Goal: Task Accomplishment & Management: Manage account settings

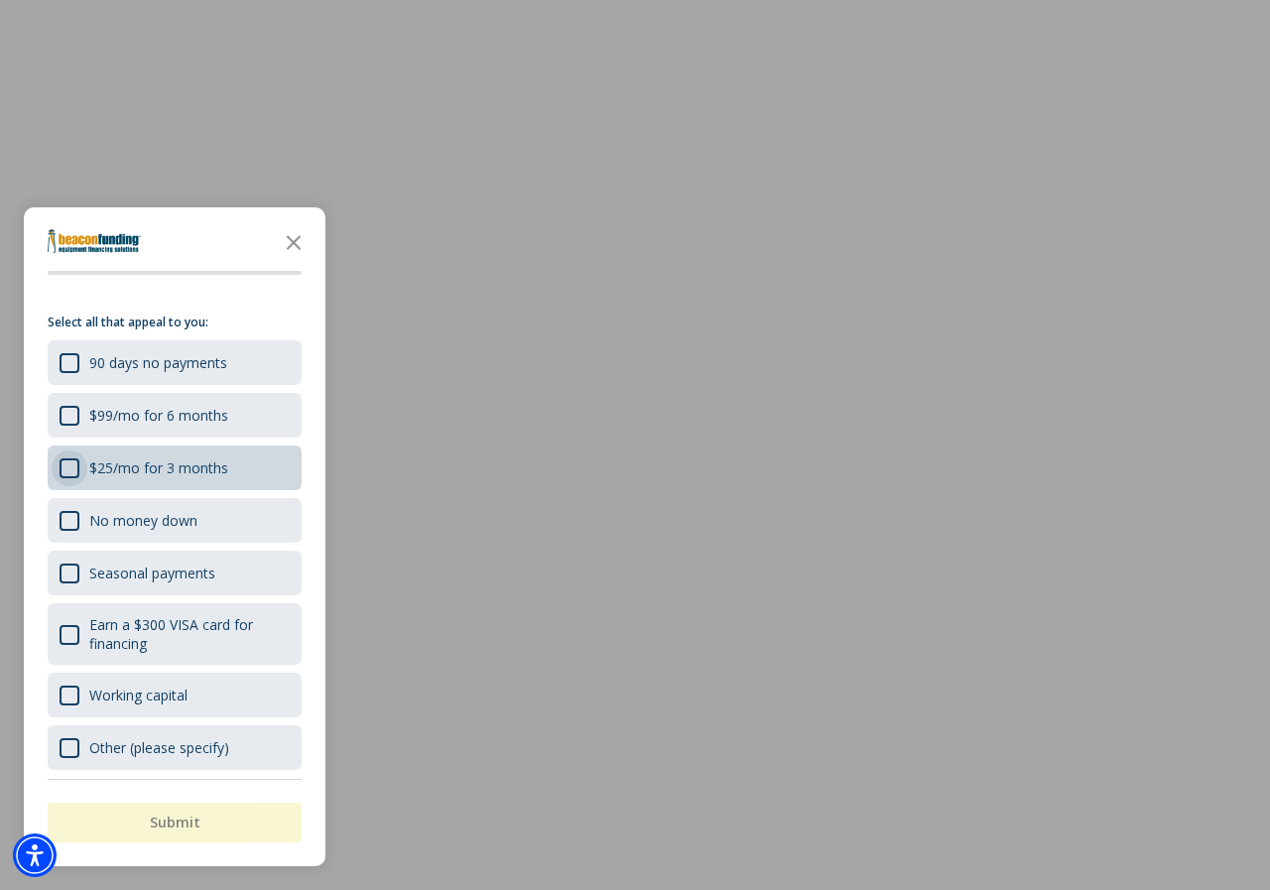
scroll to position [31, 0]
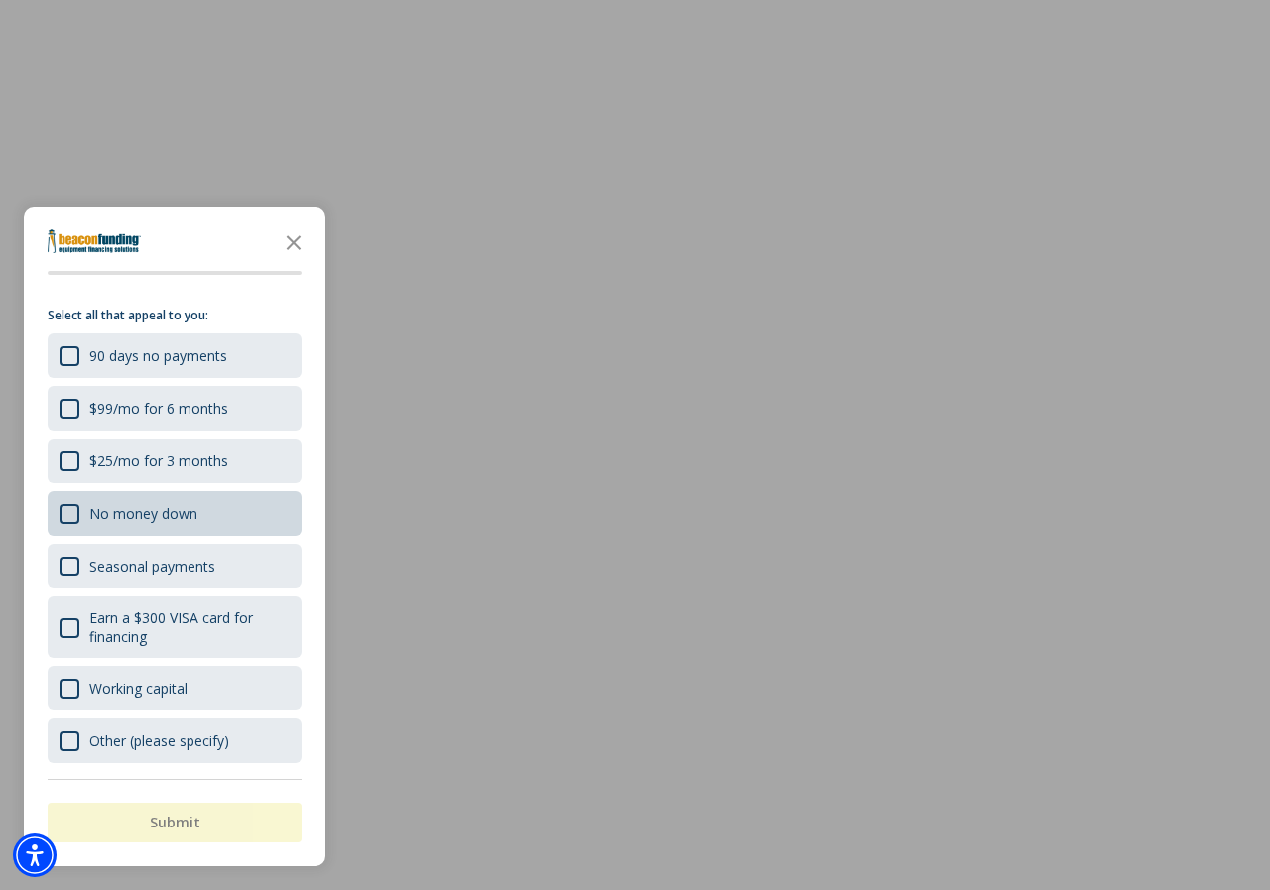
click at [111, 499] on div "No money down" at bounding box center [175, 513] width 254 height 45
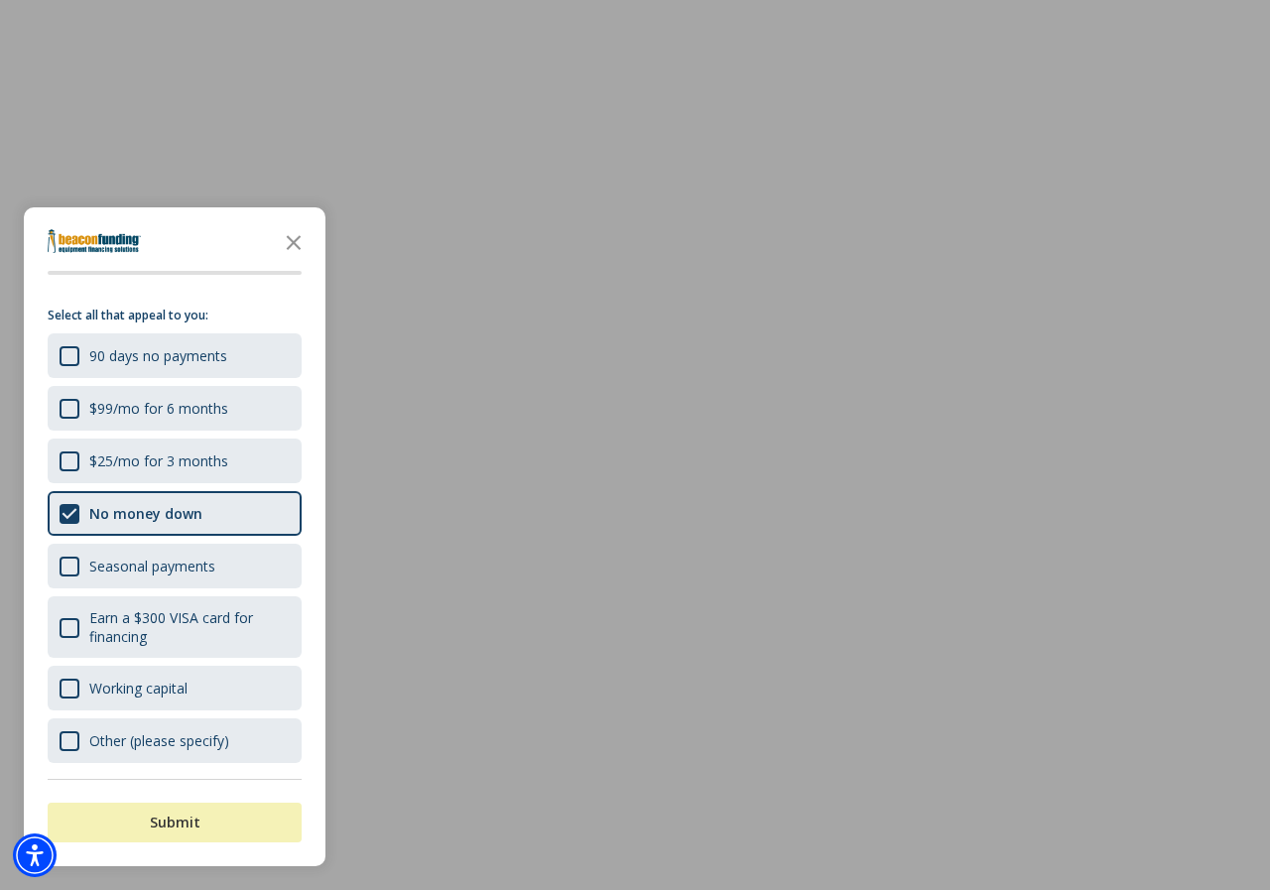
click at [236, 818] on button "Submit" at bounding box center [175, 823] width 254 height 40
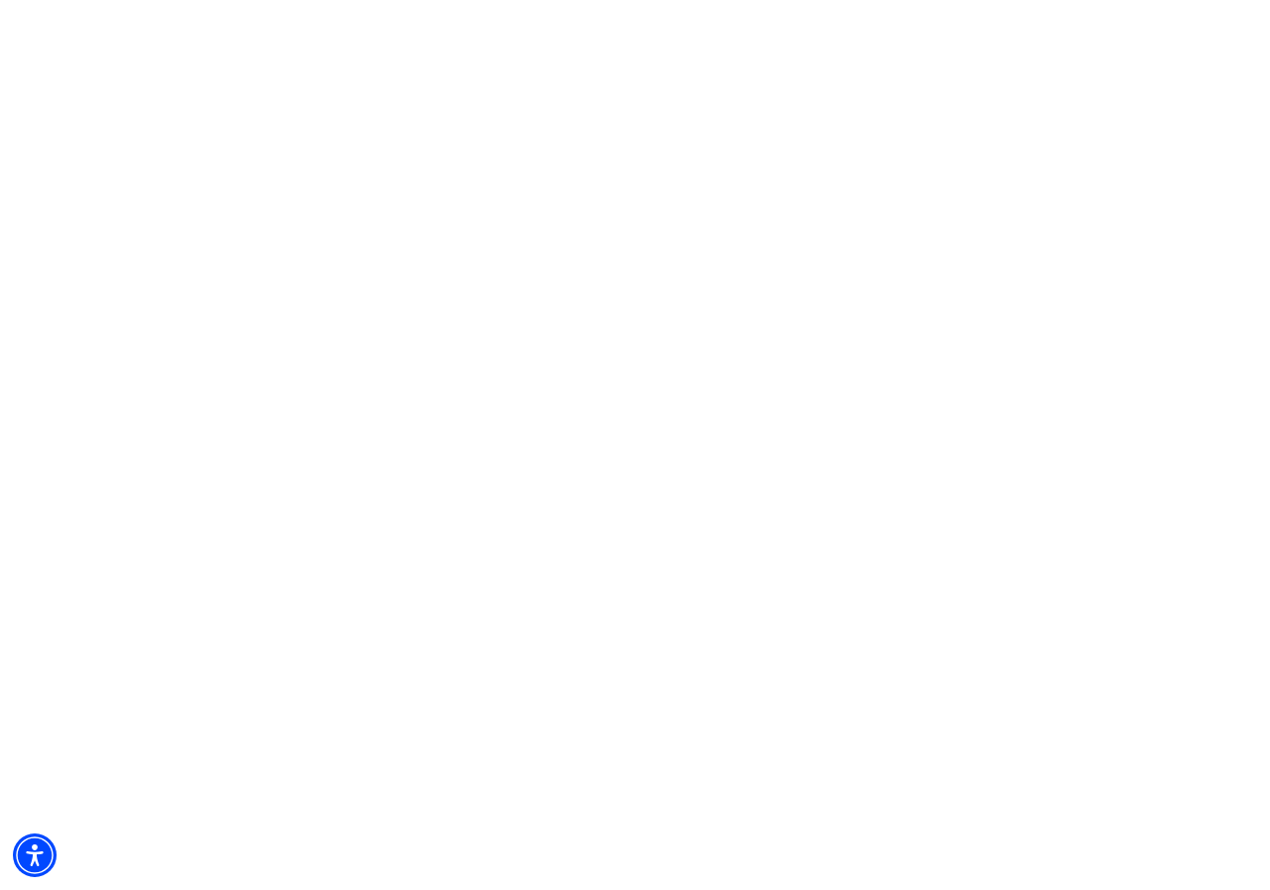
click at [296, 0] on html "Skip to main An error has occurred. This application may no longer respond unti…" at bounding box center [635, 0] width 1270 height 0
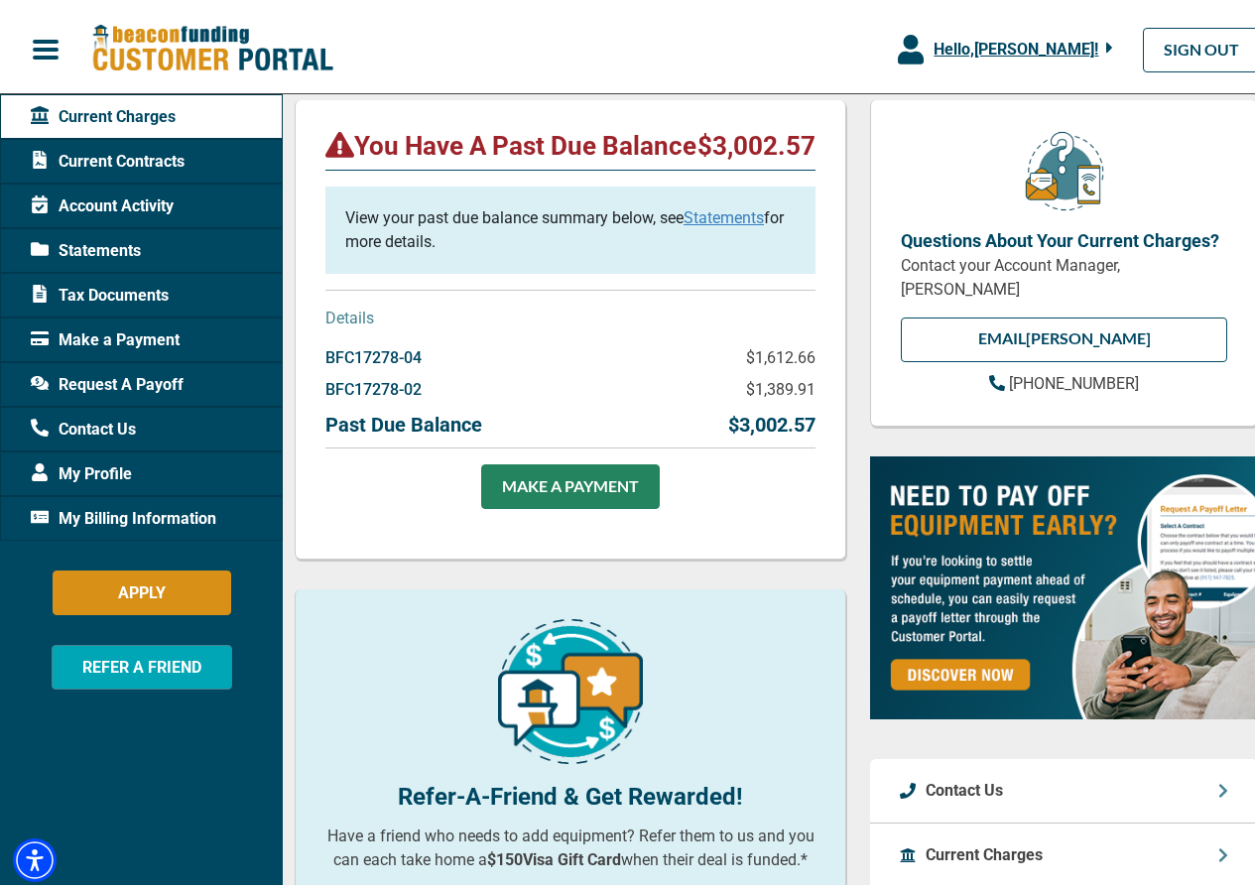
scroll to position [330, 0]
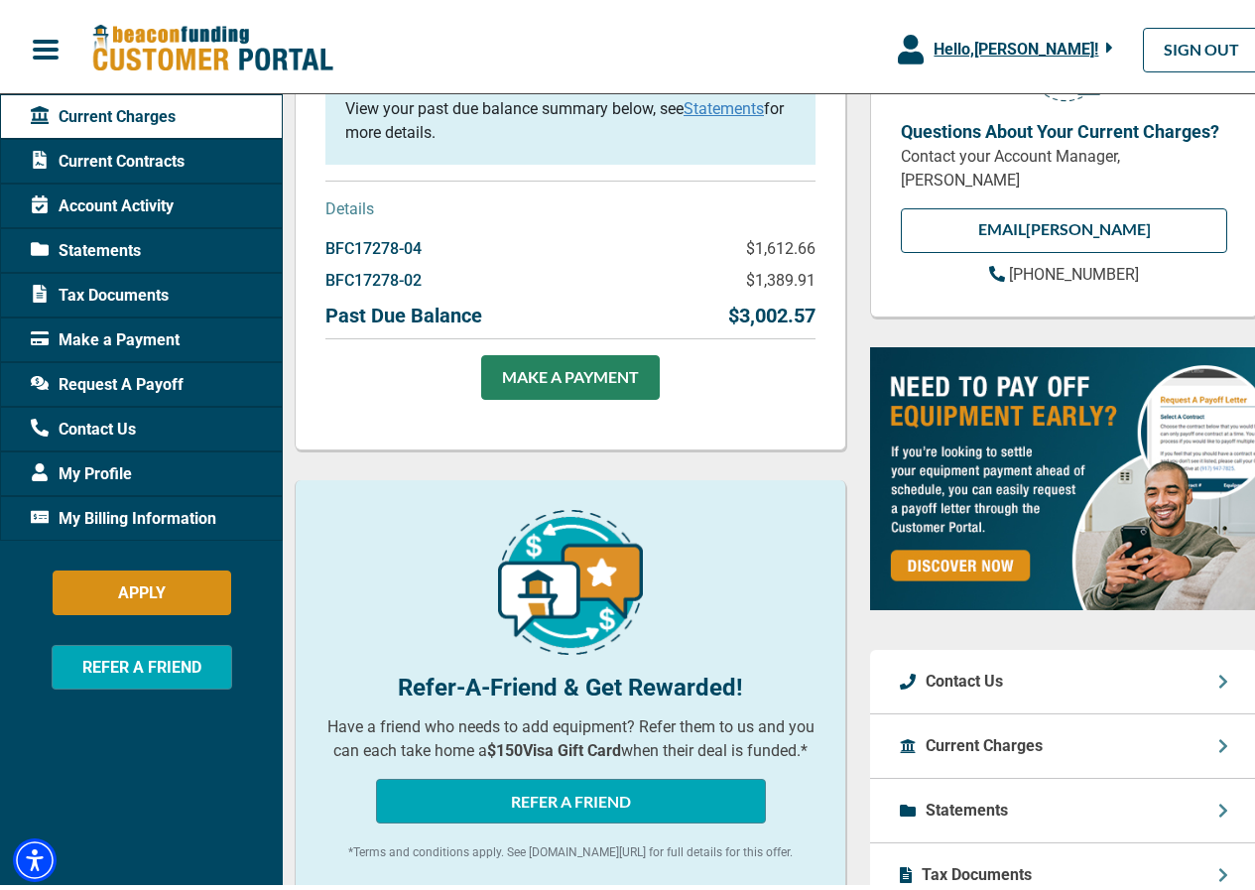
click at [738, 113] on link "Statements" at bounding box center [724, 103] width 80 height 19
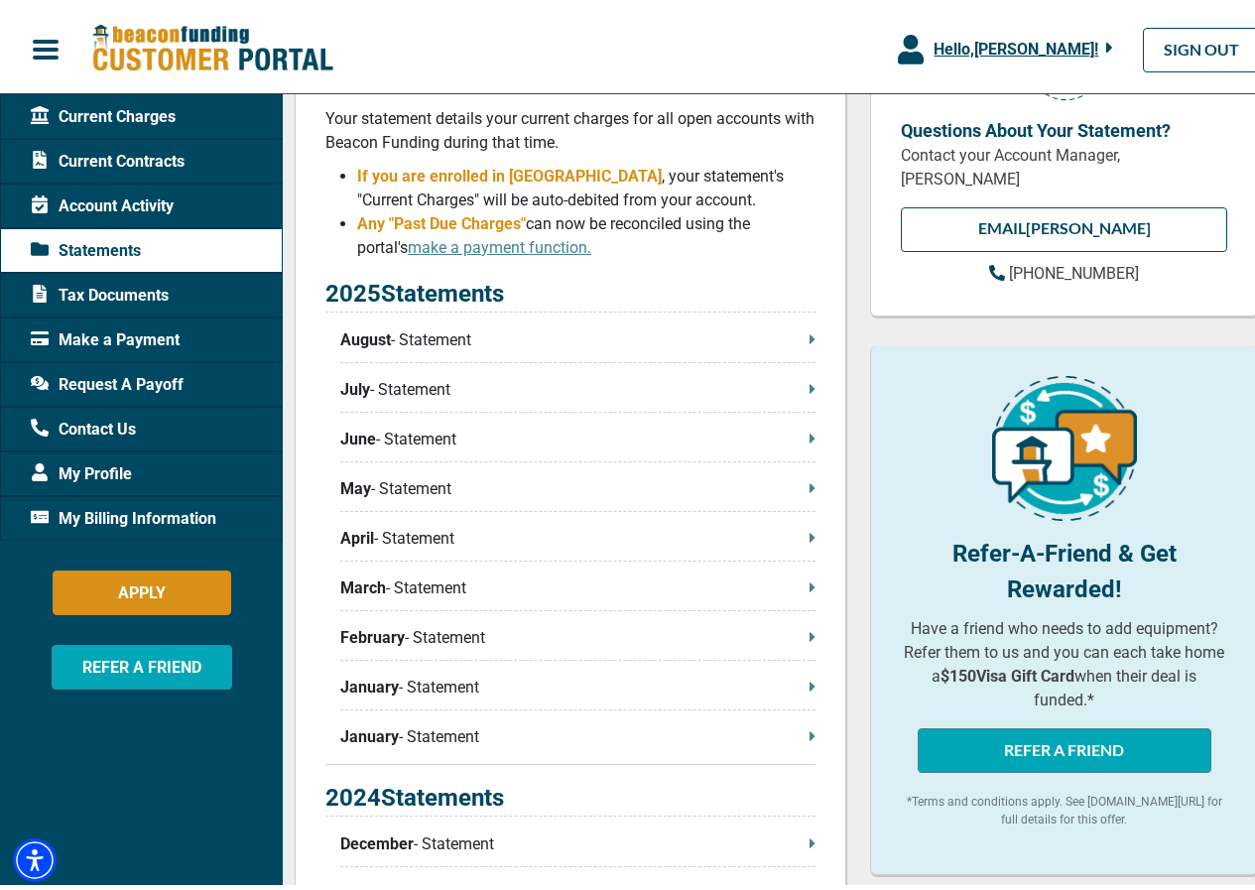
scroll to position [330, 0]
click at [778, 330] on p "August - Statement" at bounding box center [577, 337] width 475 height 24
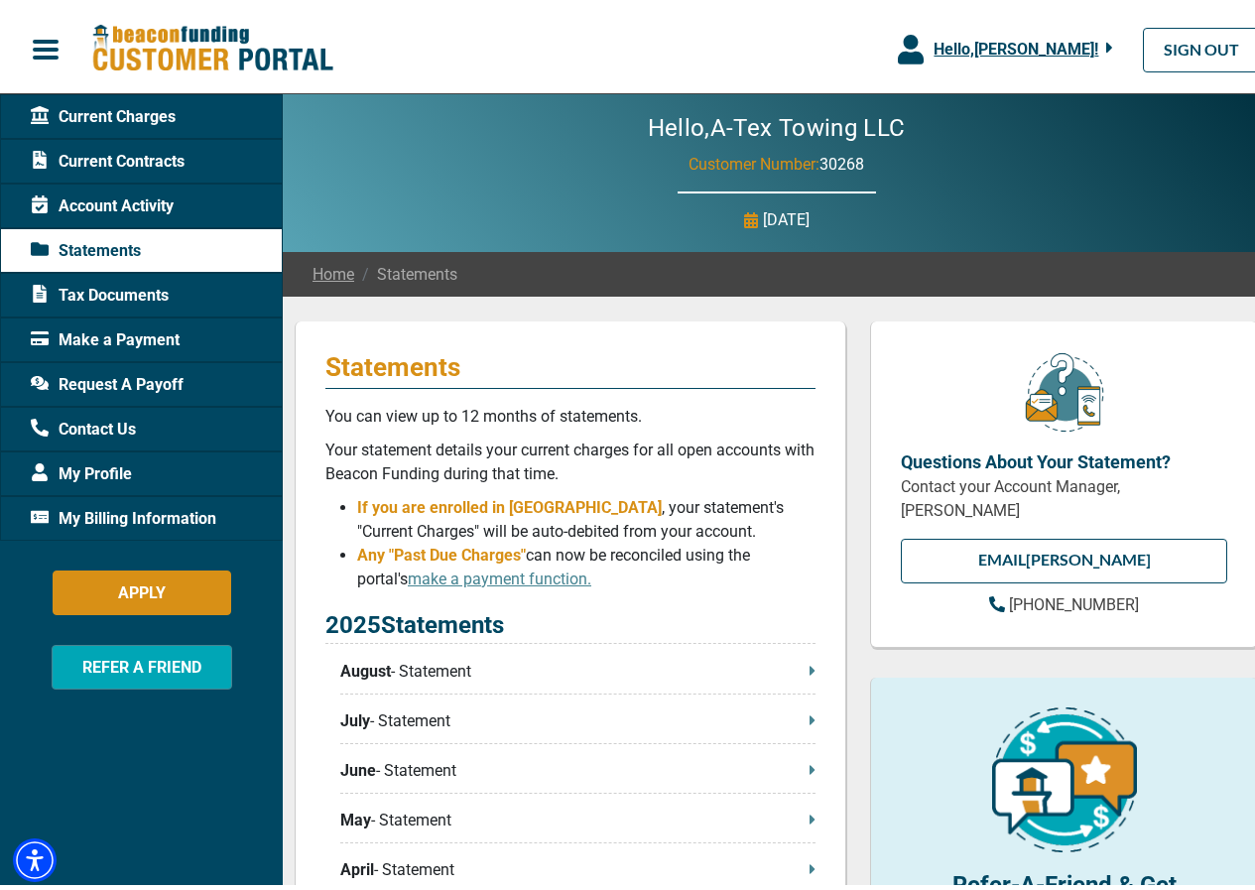
click at [74, 104] on span "Current Charges" at bounding box center [103, 112] width 145 height 24
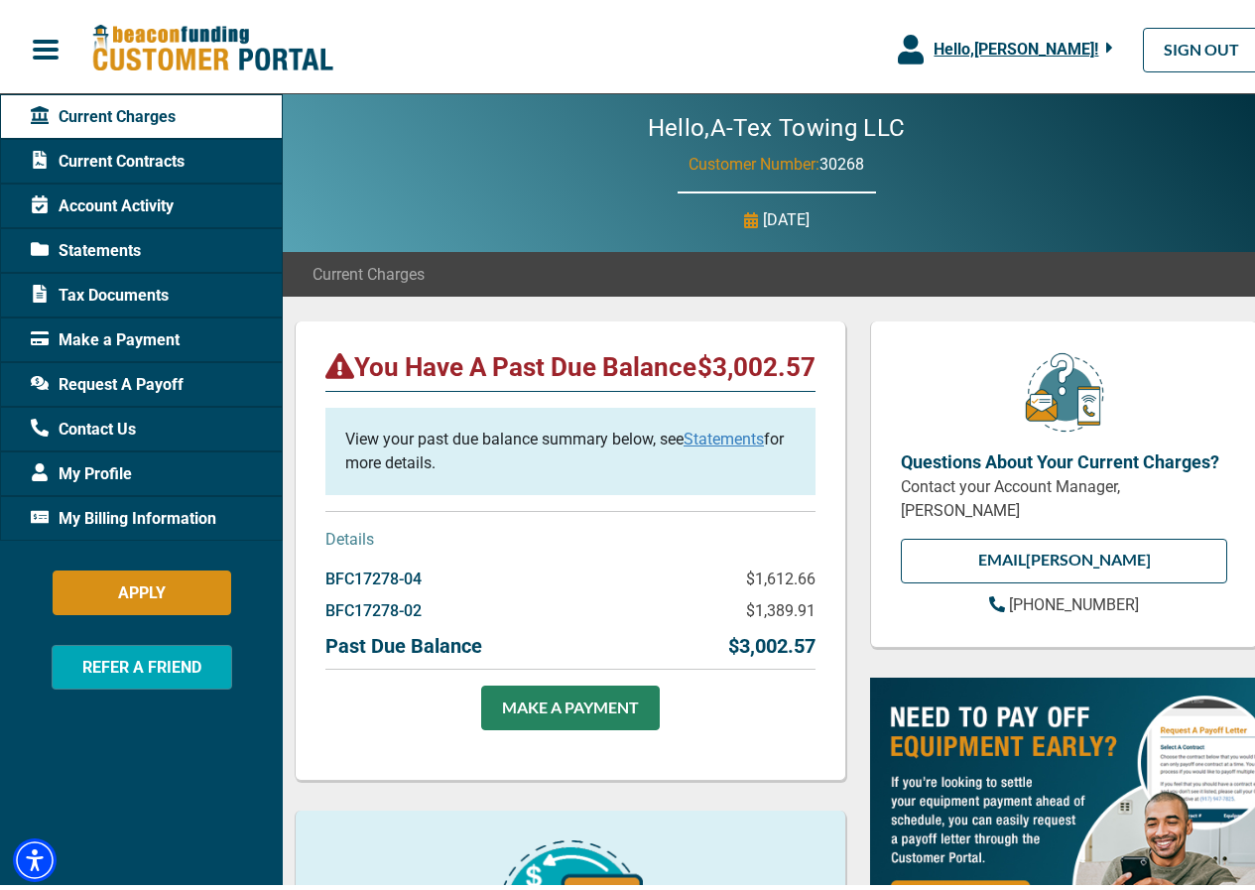
click at [361, 549] on div "You Have A Past Due Balance $3,002.57 View your past due balance summary below,…" at bounding box center [571, 547] width 552 height 460
